Goal: Task Accomplishment & Management: Use online tool/utility

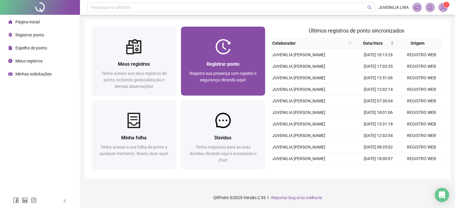
click at [219, 63] on span "Registrar ponto" at bounding box center [223, 64] width 33 height 6
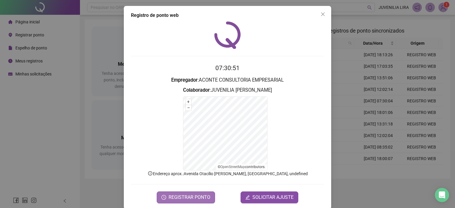
click at [191, 199] on span "REGISTRAR PONTO" at bounding box center [190, 197] width 42 height 7
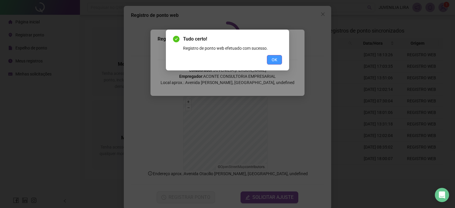
click at [275, 59] on span "OK" at bounding box center [275, 60] width 6 height 7
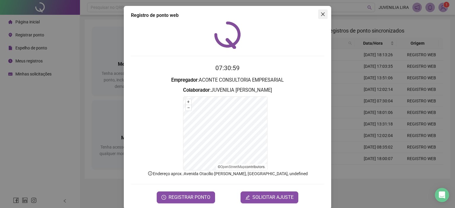
click at [321, 13] on icon "close" at bounding box center [323, 14] width 4 height 4
